Goal: Information Seeking & Learning: Understand process/instructions

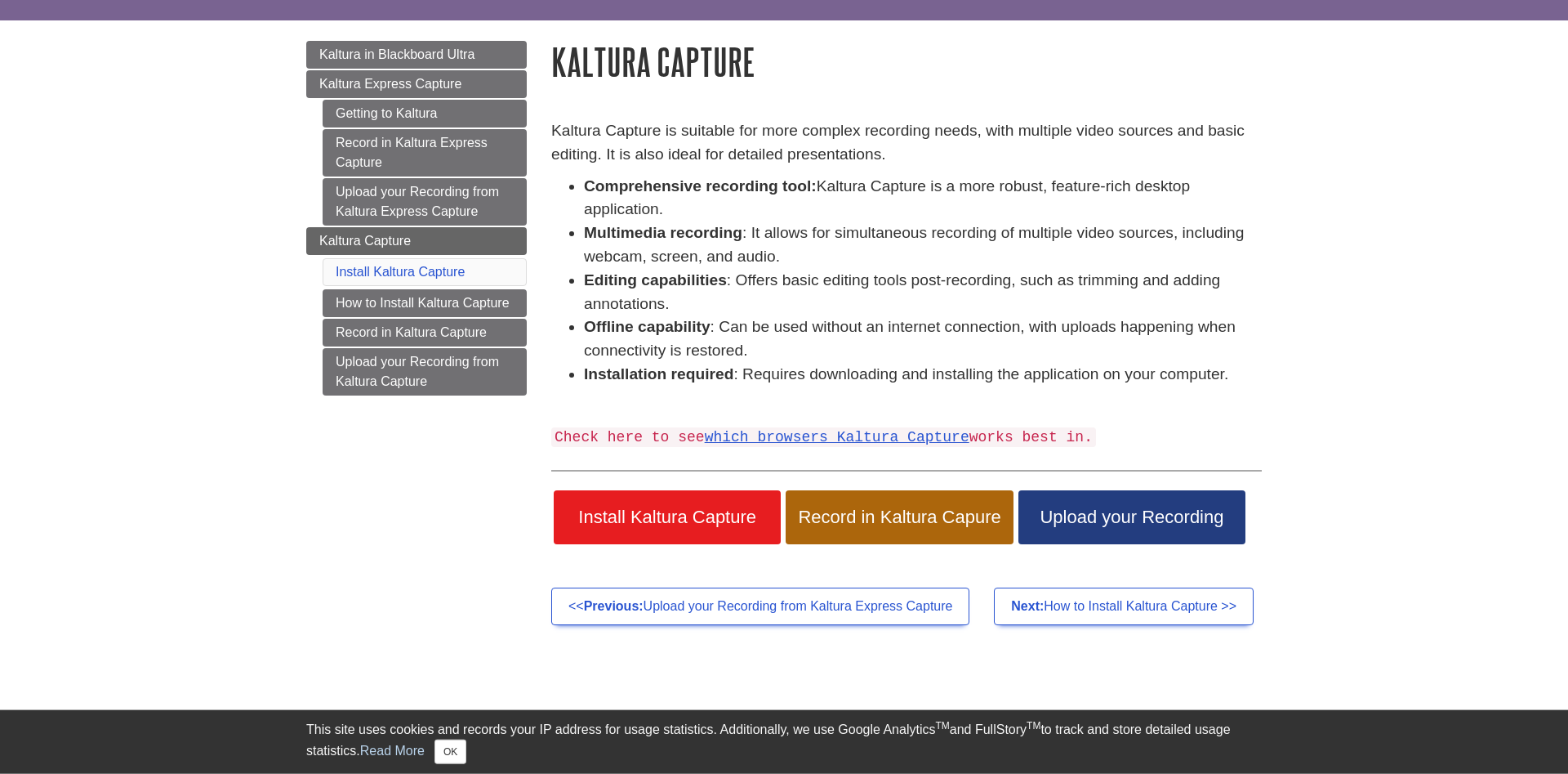
scroll to position [167, 0]
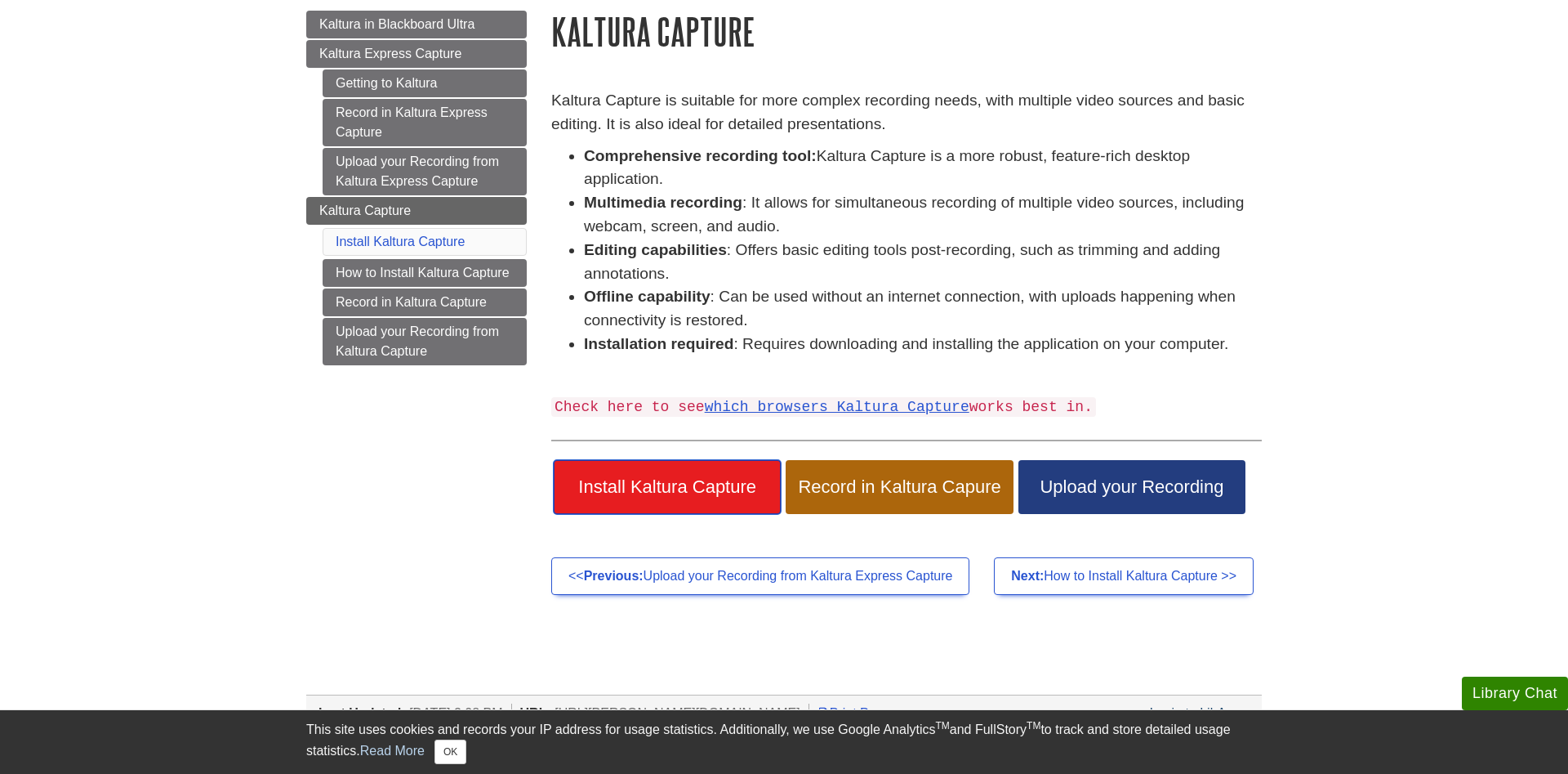
click at [734, 476] on link "Install Kaltura Capture" at bounding box center [667, 487] width 227 height 54
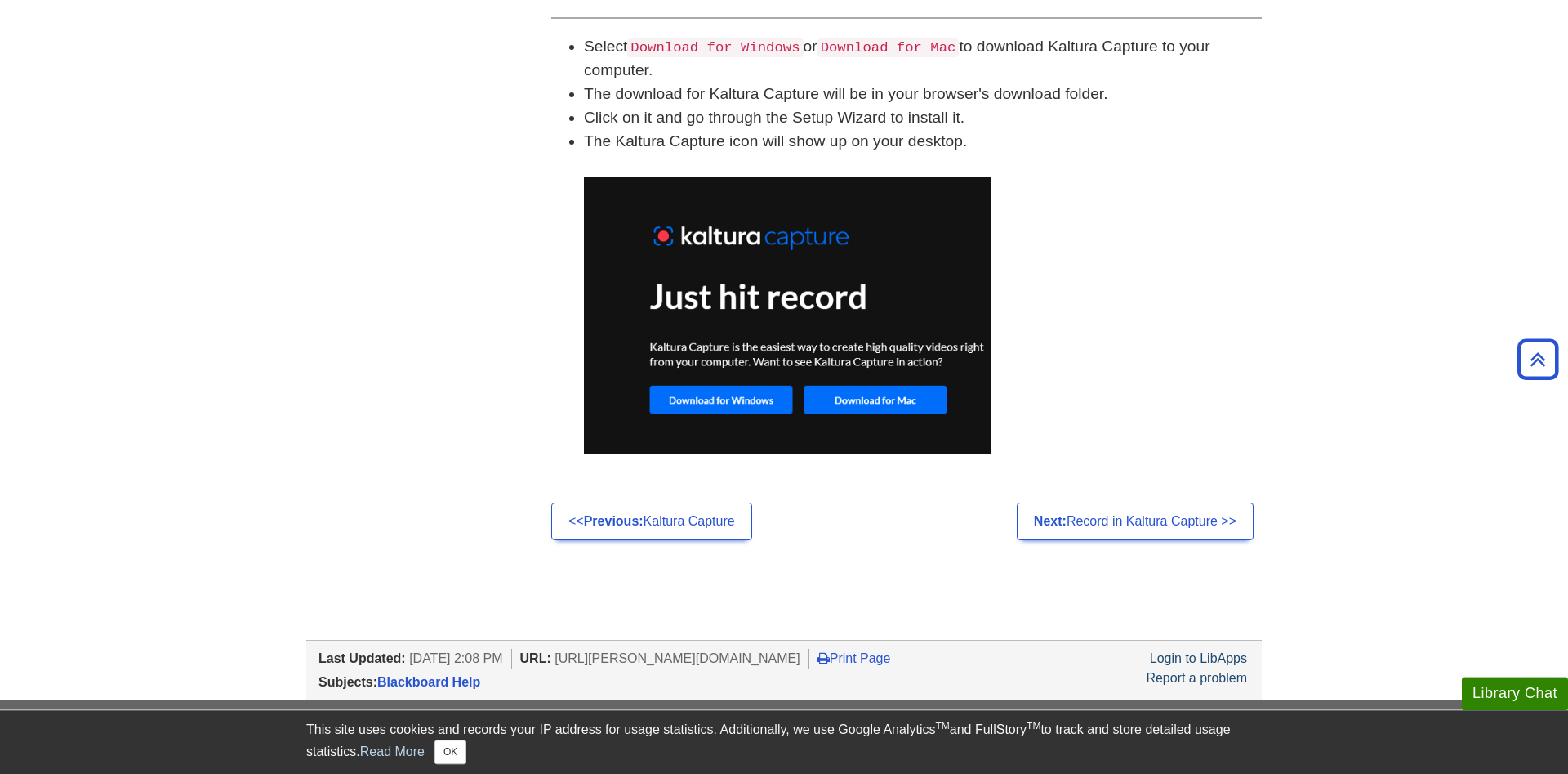
scroll to position [1182, 0]
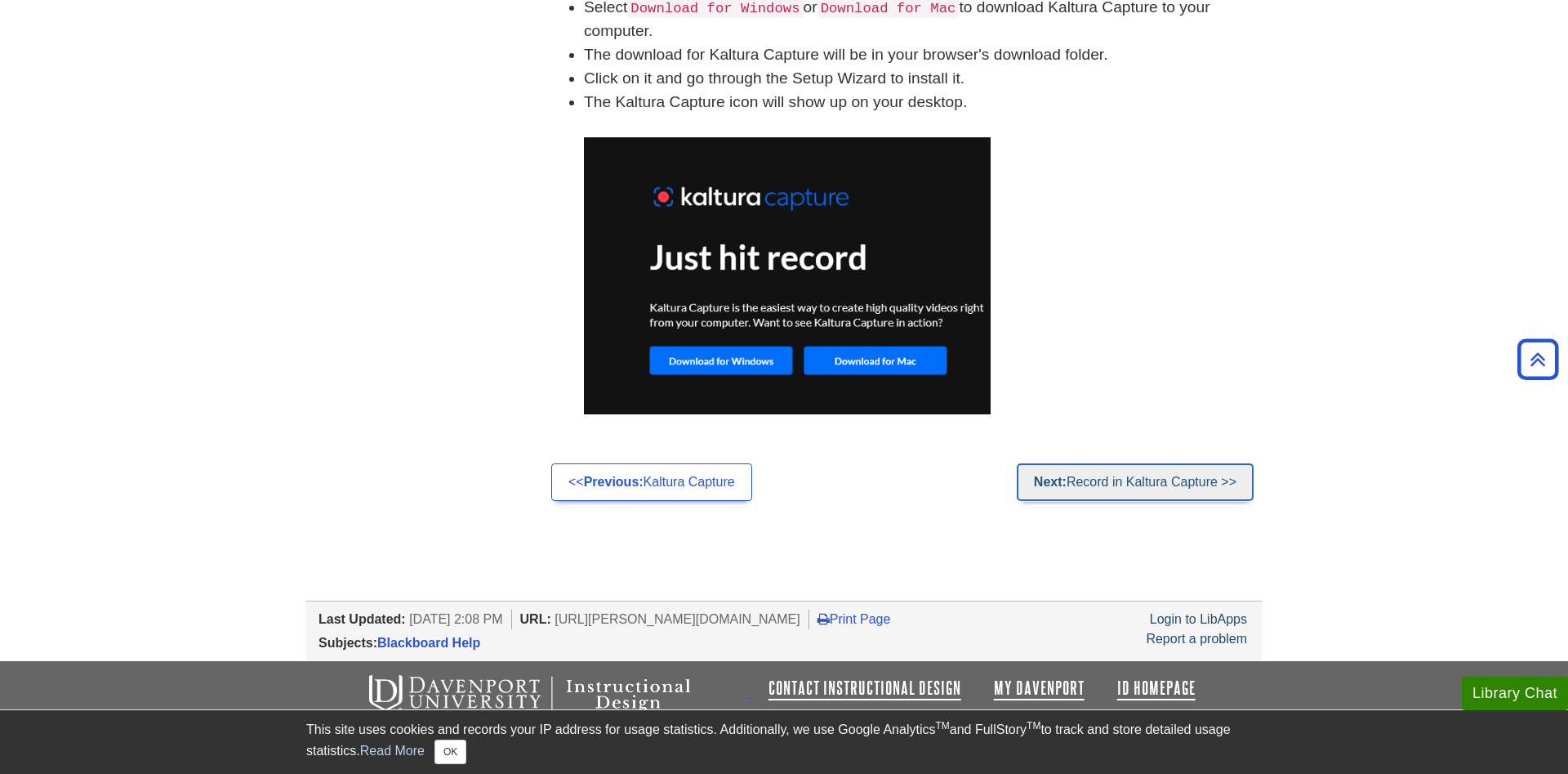
click at [1125, 490] on link "Next: Record in Kaltura Capture >>" at bounding box center [1135, 482] width 237 height 37
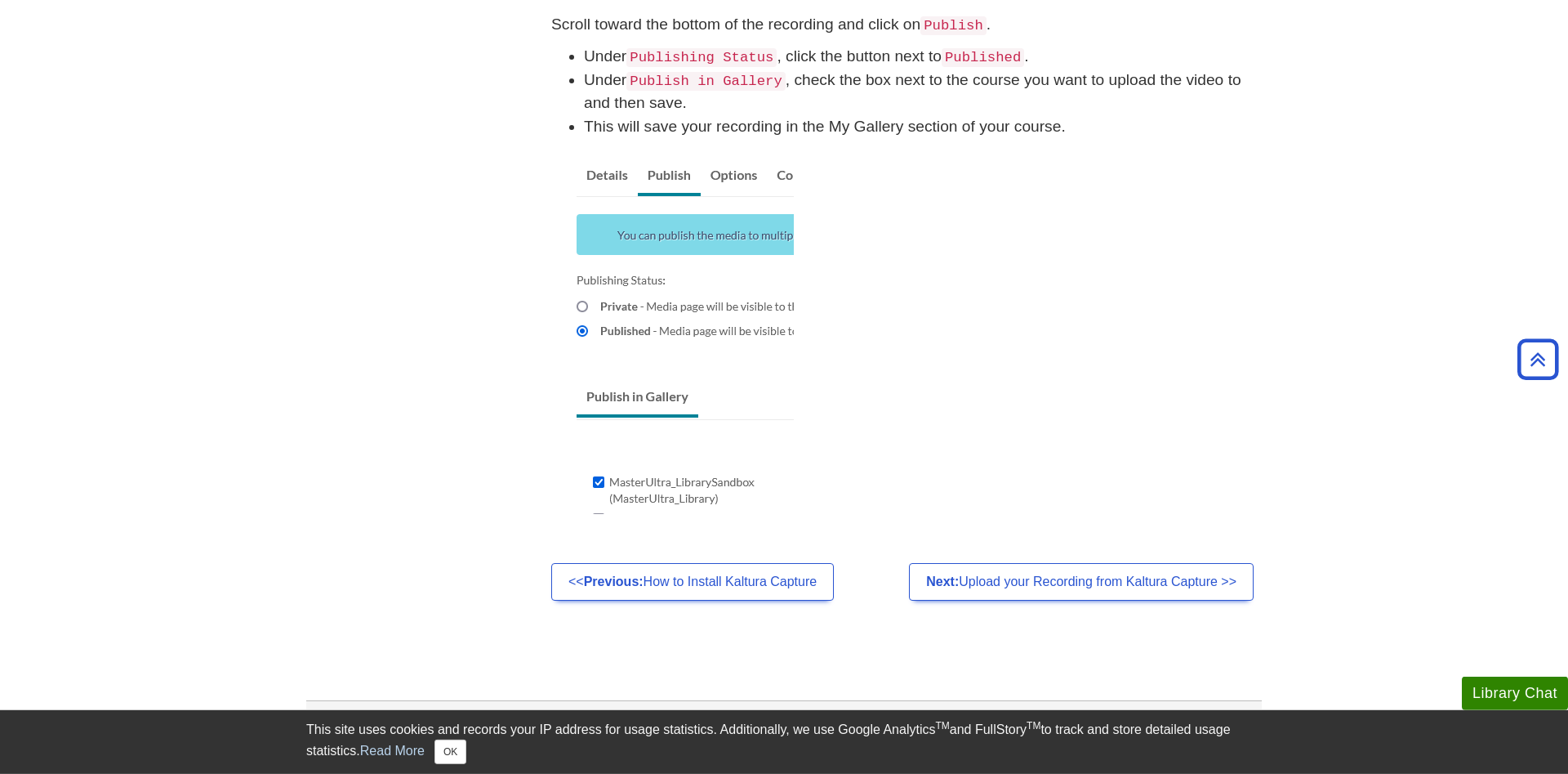
scroll to position [1305, 0]
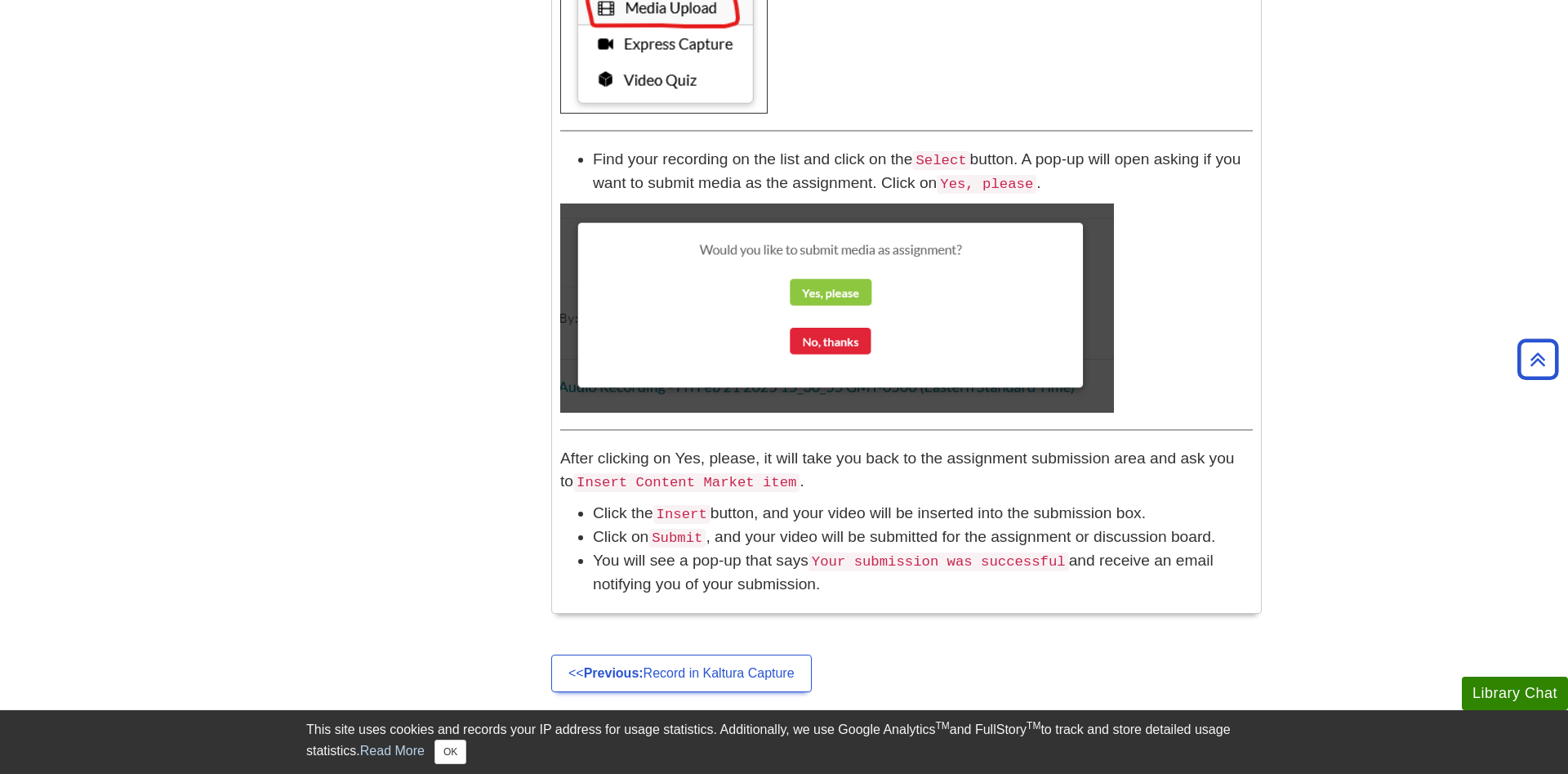
scroll to position [1584, 0]
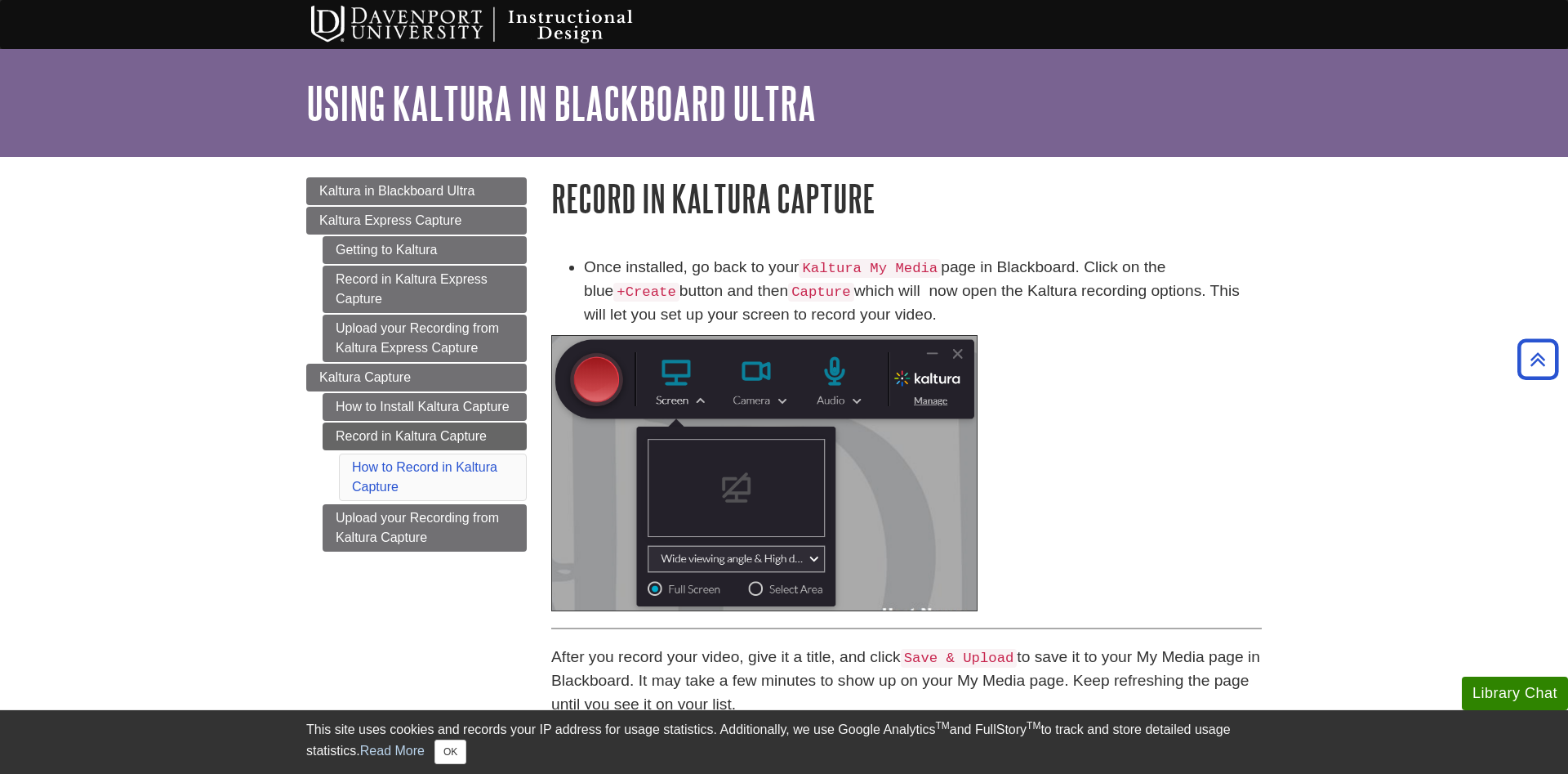
scroll to position [1305, 0]
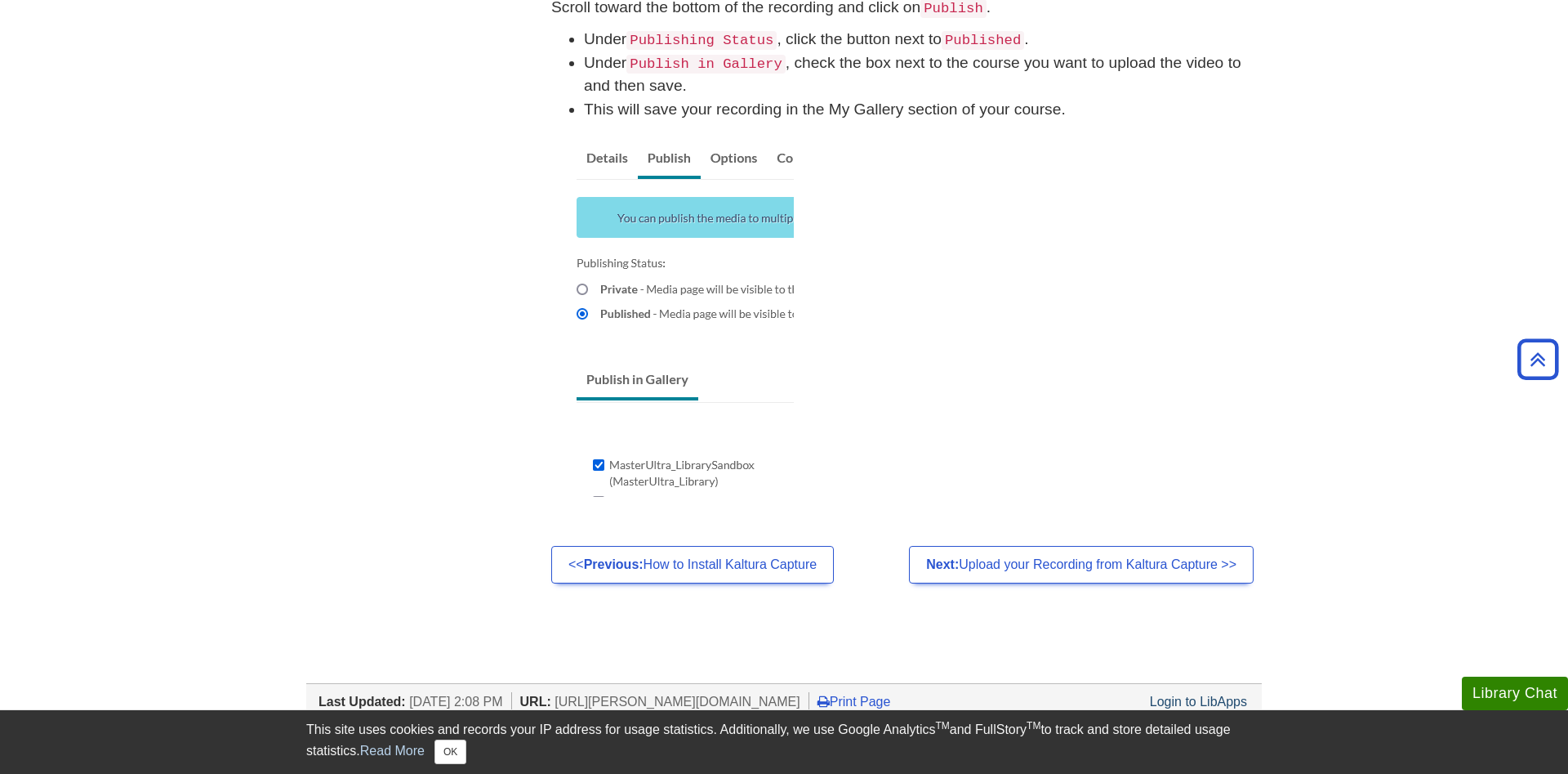
click at [1229, 382] on p at bounding box center [907, 313] width 711 height 367
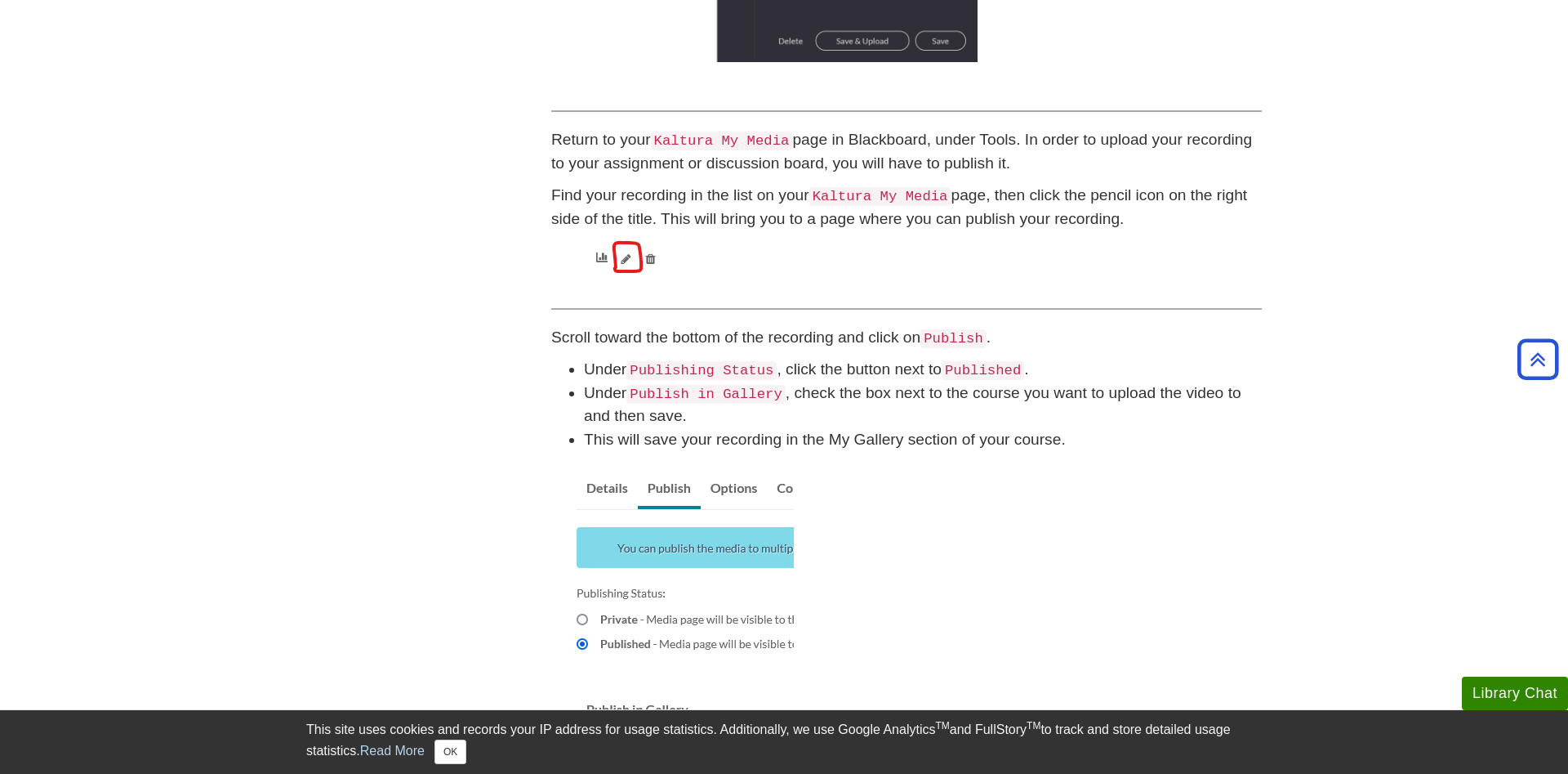
scroll to position [972, 0]
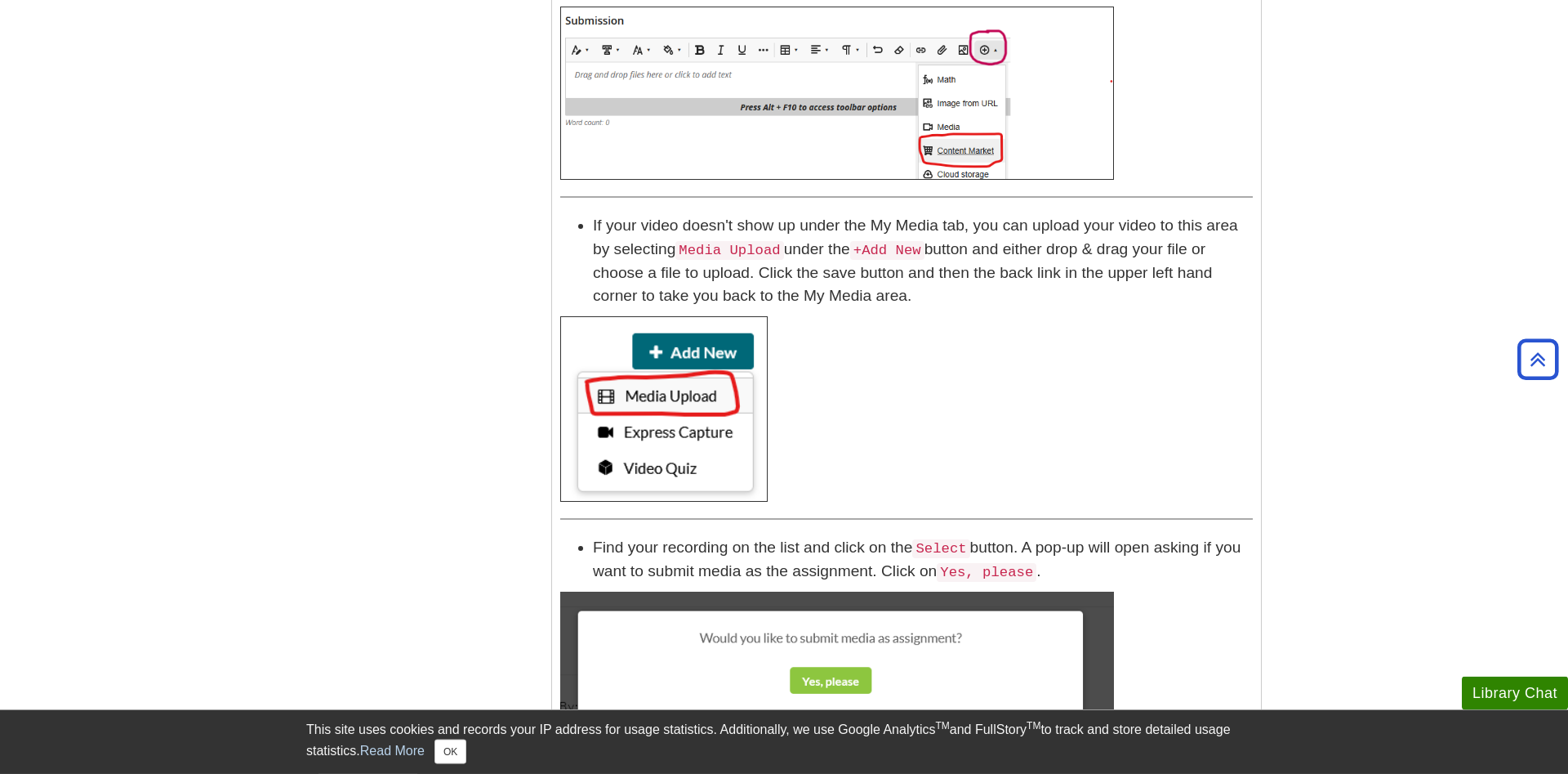
scroll to position [1167, 0]
